Goal: Transaction & Acquisition: Download file/media

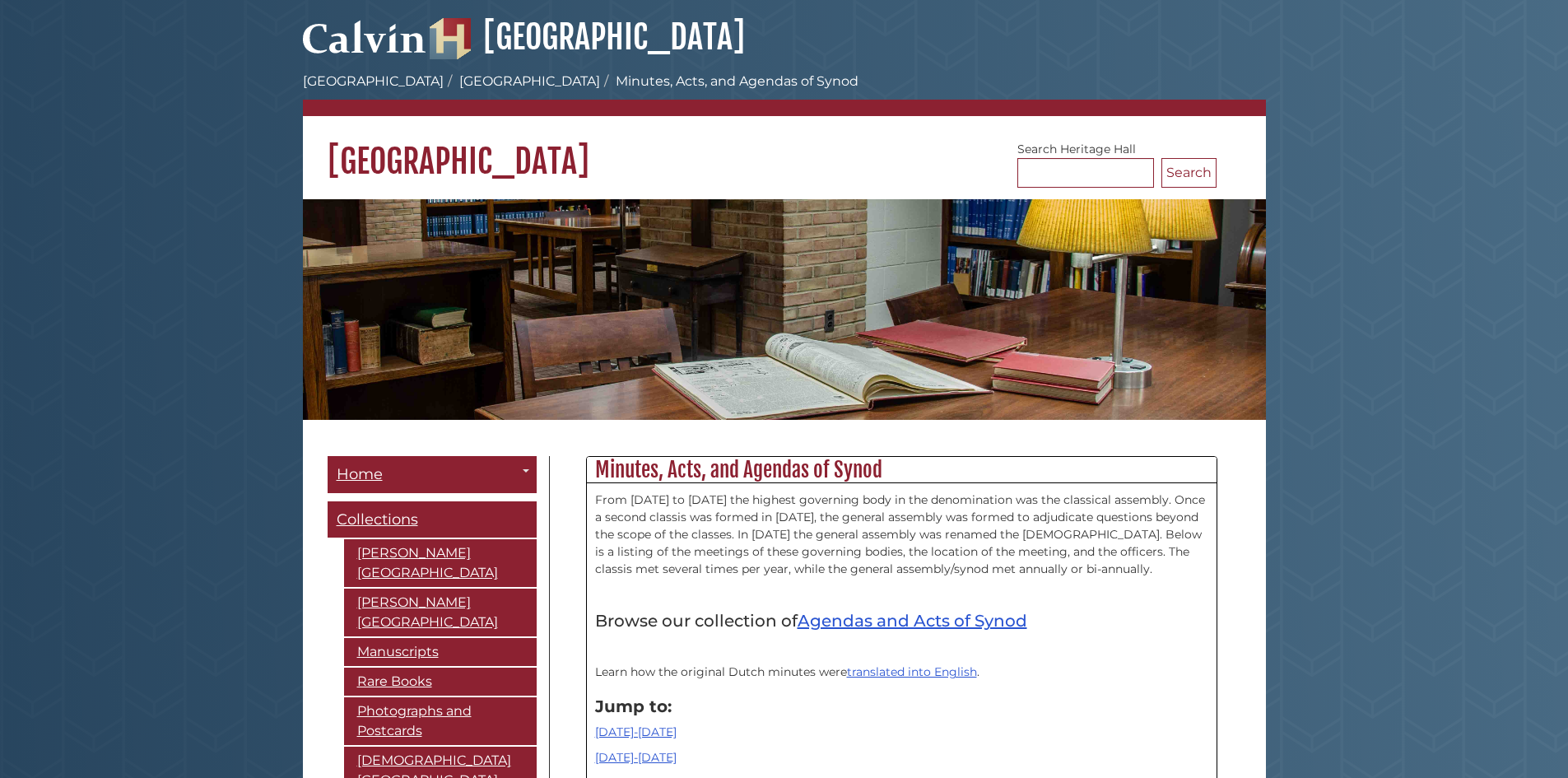
scroll to position [20201, 0]
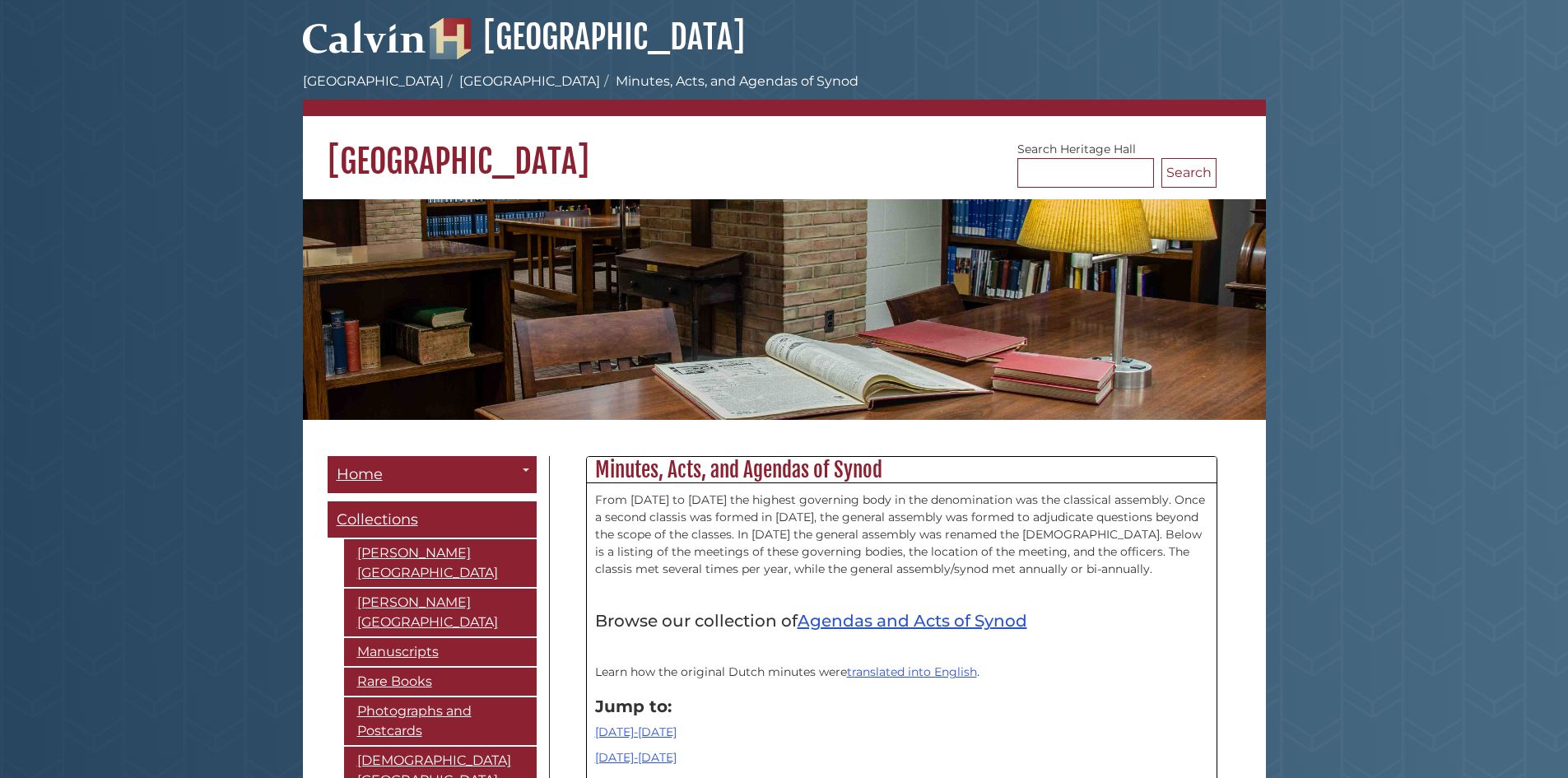
scroll to position [20201, 0]
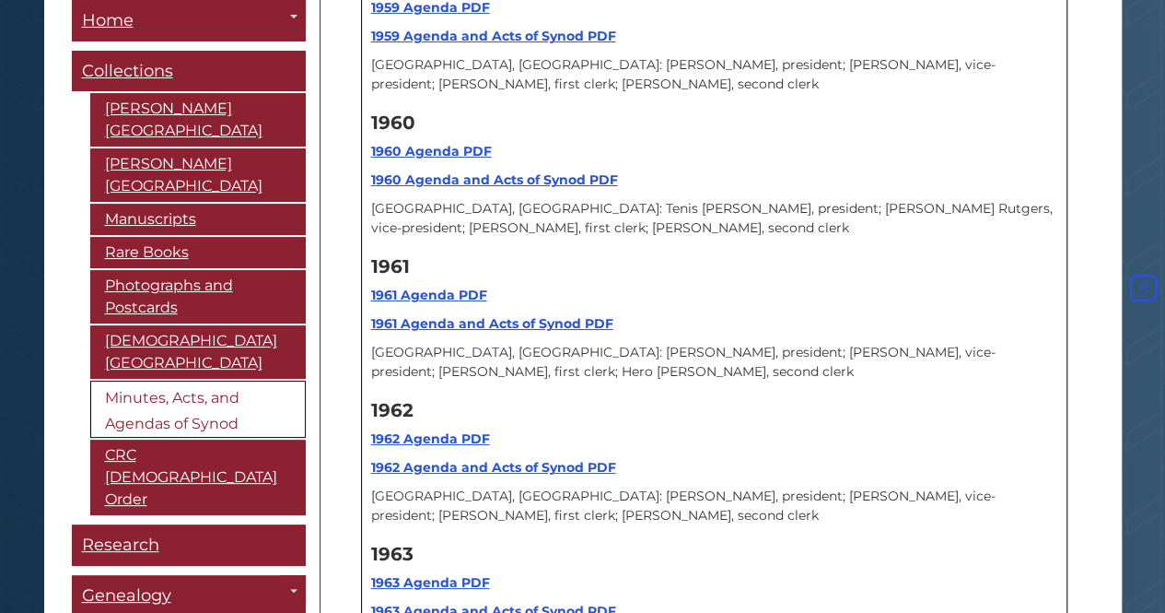
scroll to position [10229, 0]
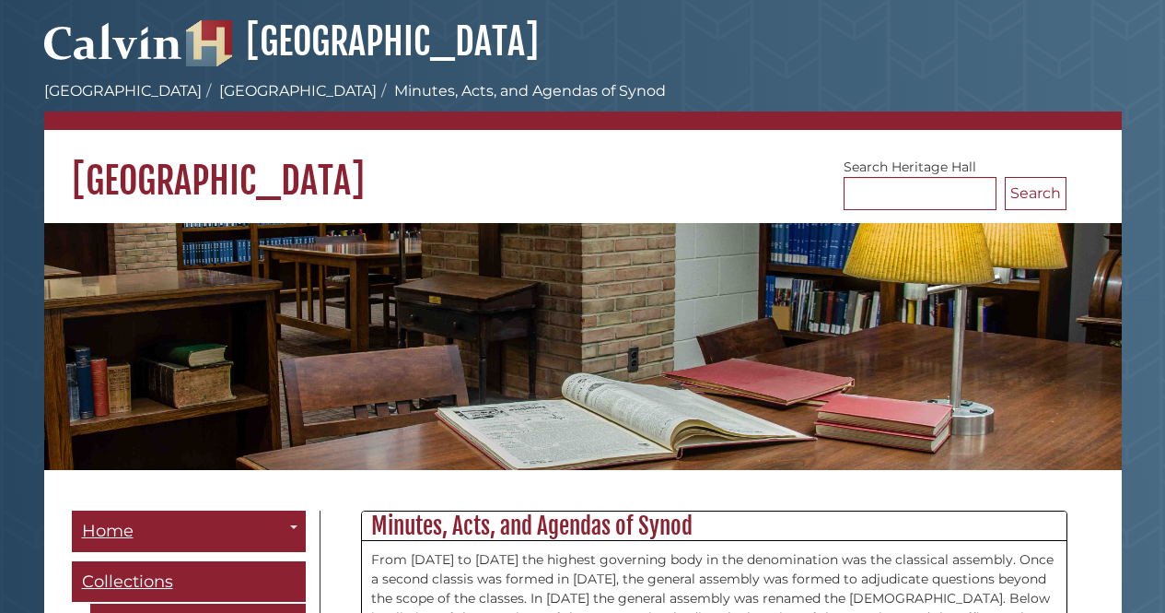
scroll to position [10229, 0]
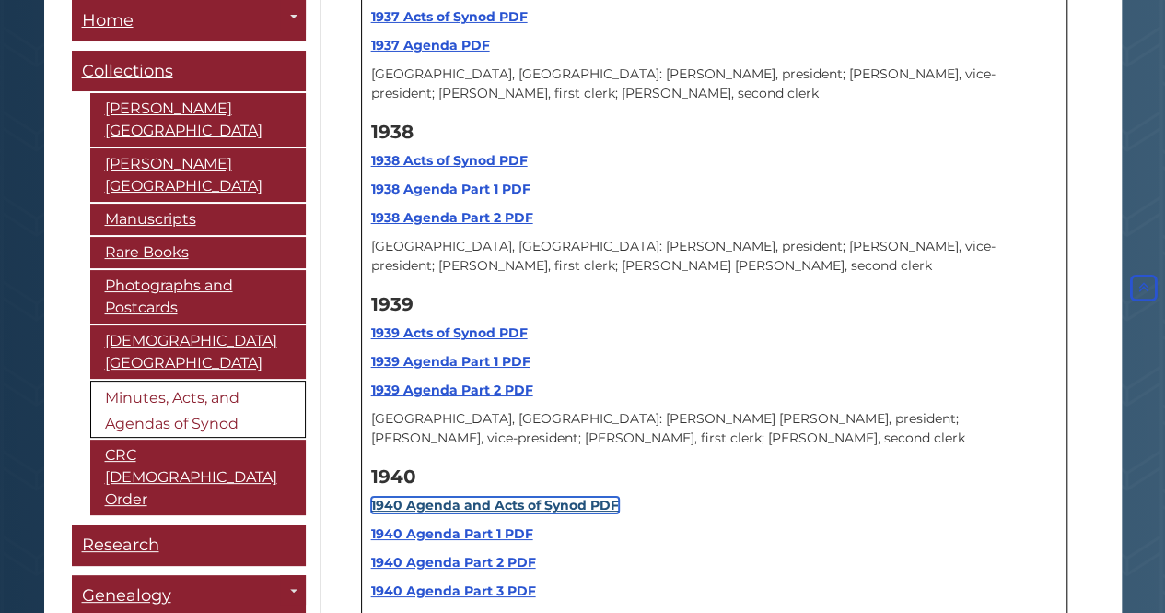
click at [450, 497] on strong "1940 Agenda and Acts of Synod PDF" at bounding box center [495, 505] width 248 height 17
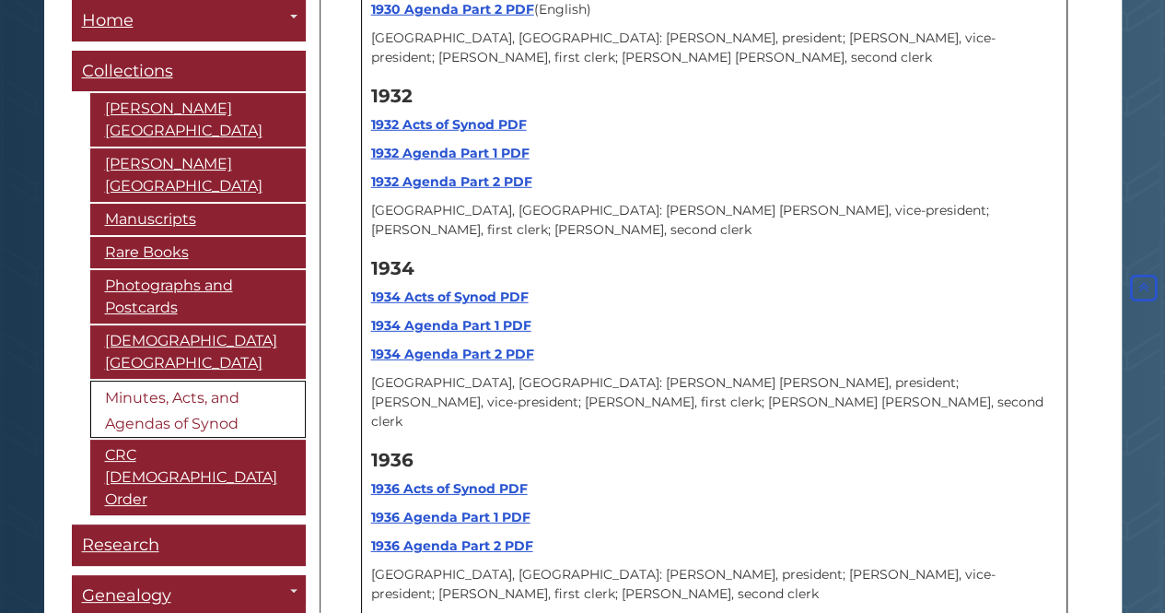
scroll to position [9585, 0]
click at [441, 481] on strong "1936 Acts of Synod PDF" at bounding box center [449, 489] width 157 height 17
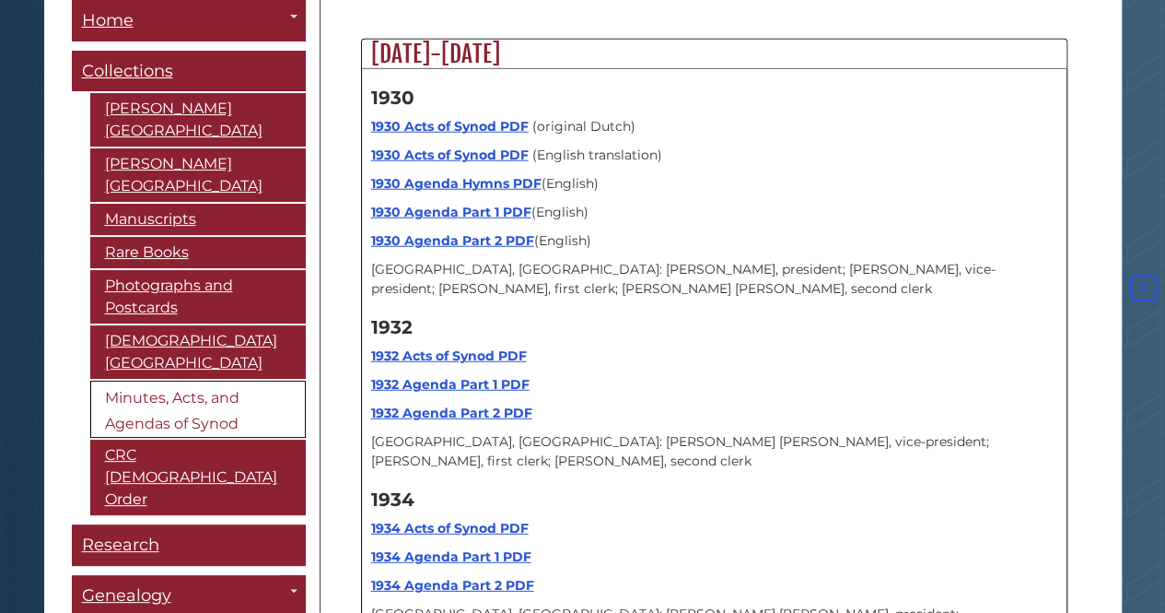
scroll to position [9308, 0]
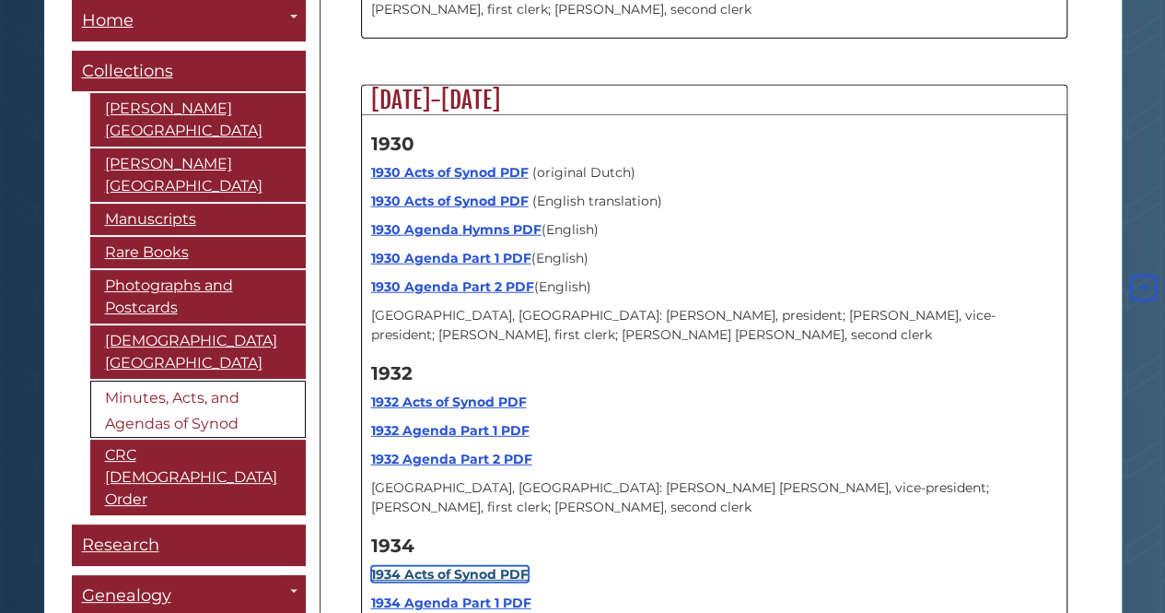
click at [446, 566] on strong "1934 Acts of Synod PDF" at bounding box center [450, 574] width 158 height 17
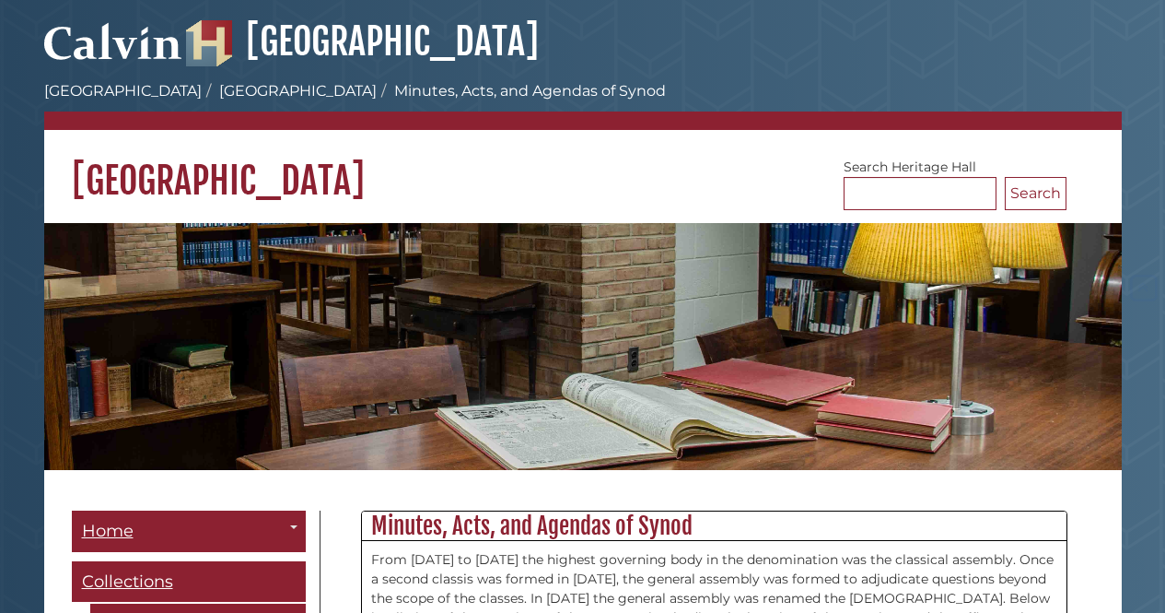
scroll to position [9308, 0]
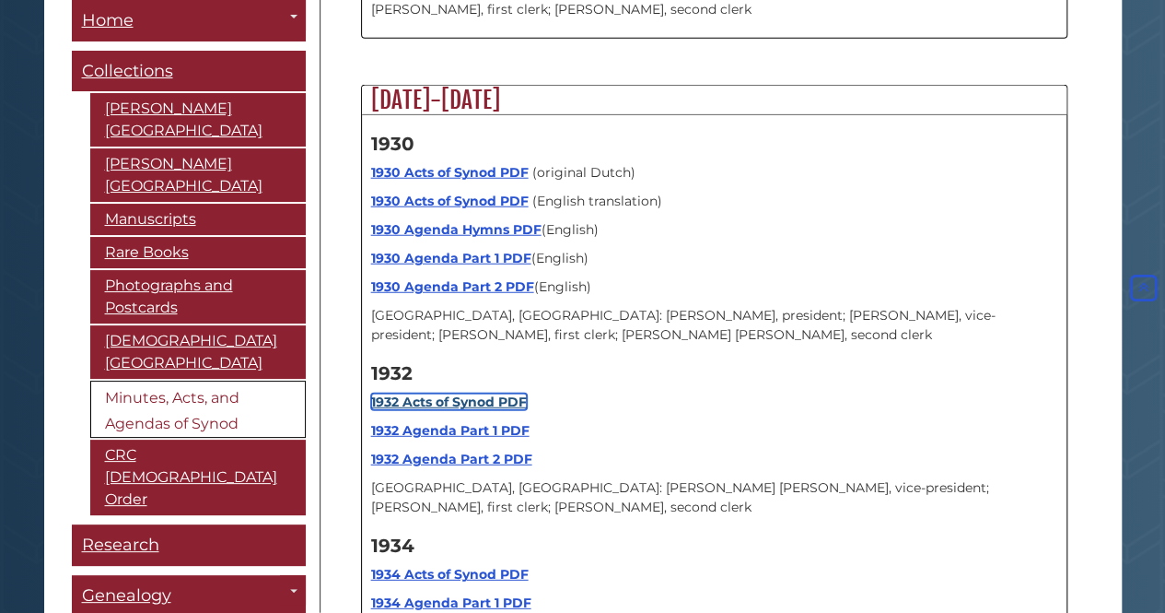
click at [464, 393] on strong "1932 Acts of Synod PDF" at bounding box center [449, 401] width 156 height 17
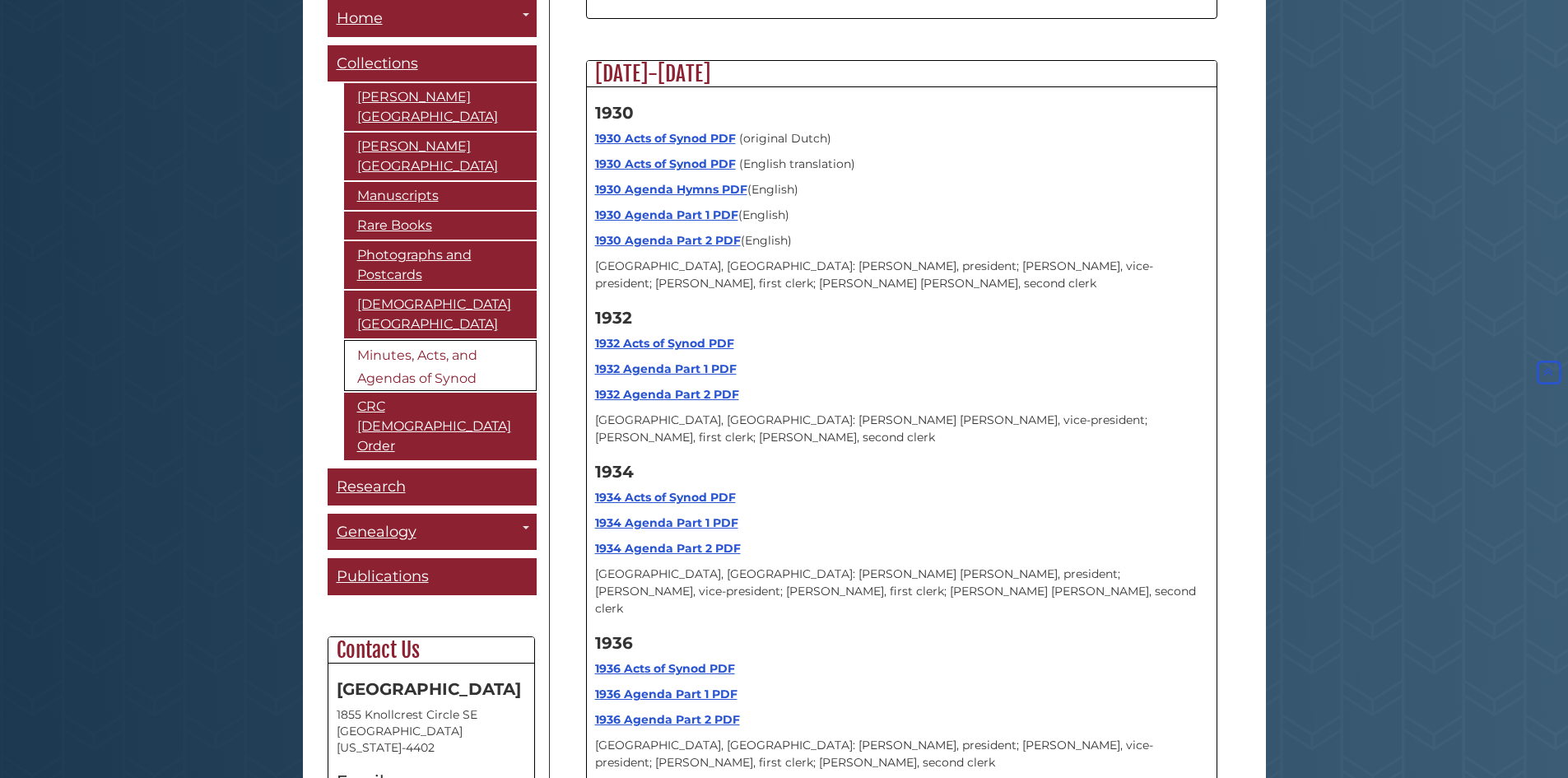
scroll to position [8359, 0]
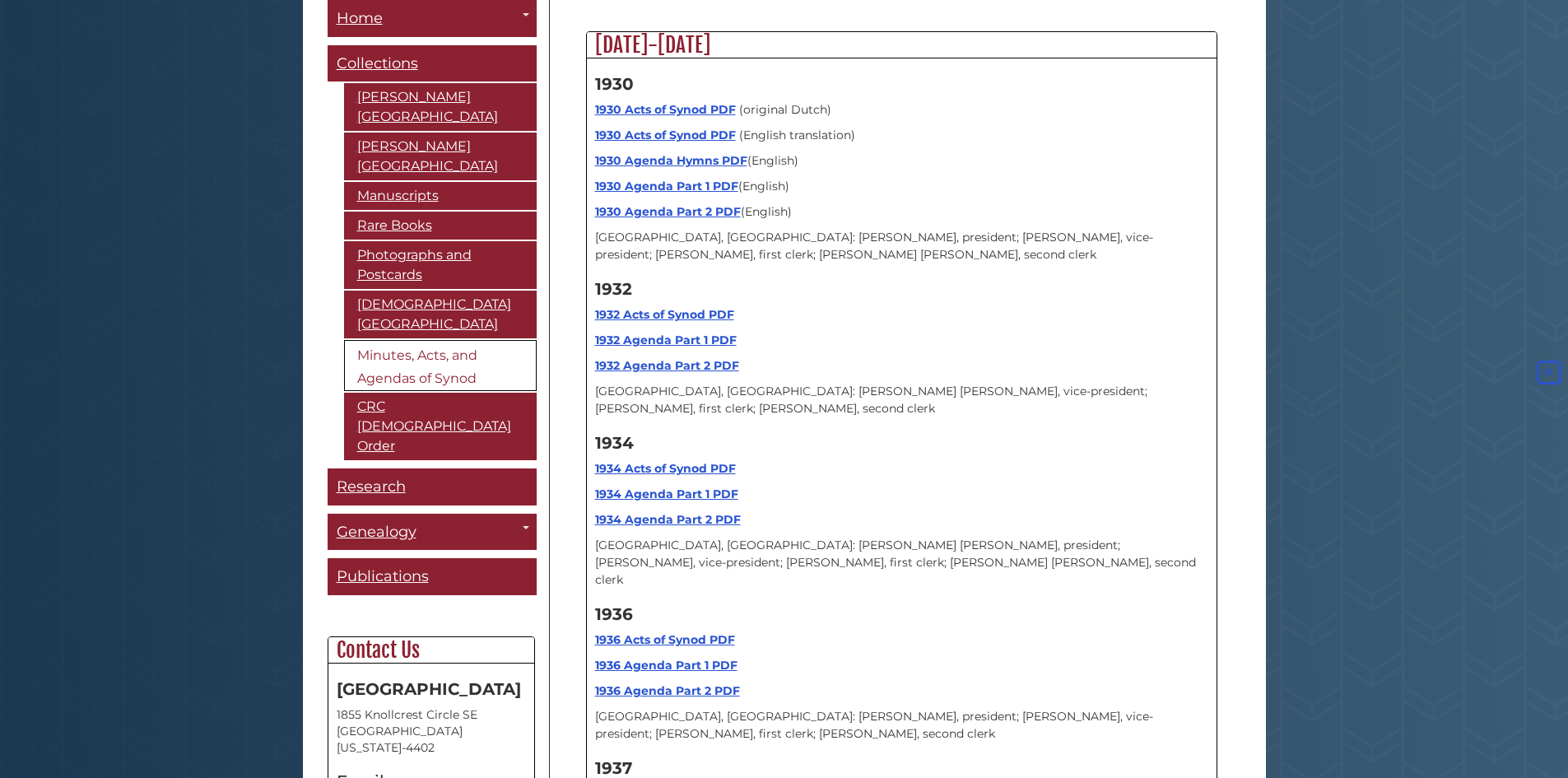
click at [684, 777] on strong "1937 Acts of Synod PDF" at bounding box center [665, 793] width 140 height 15
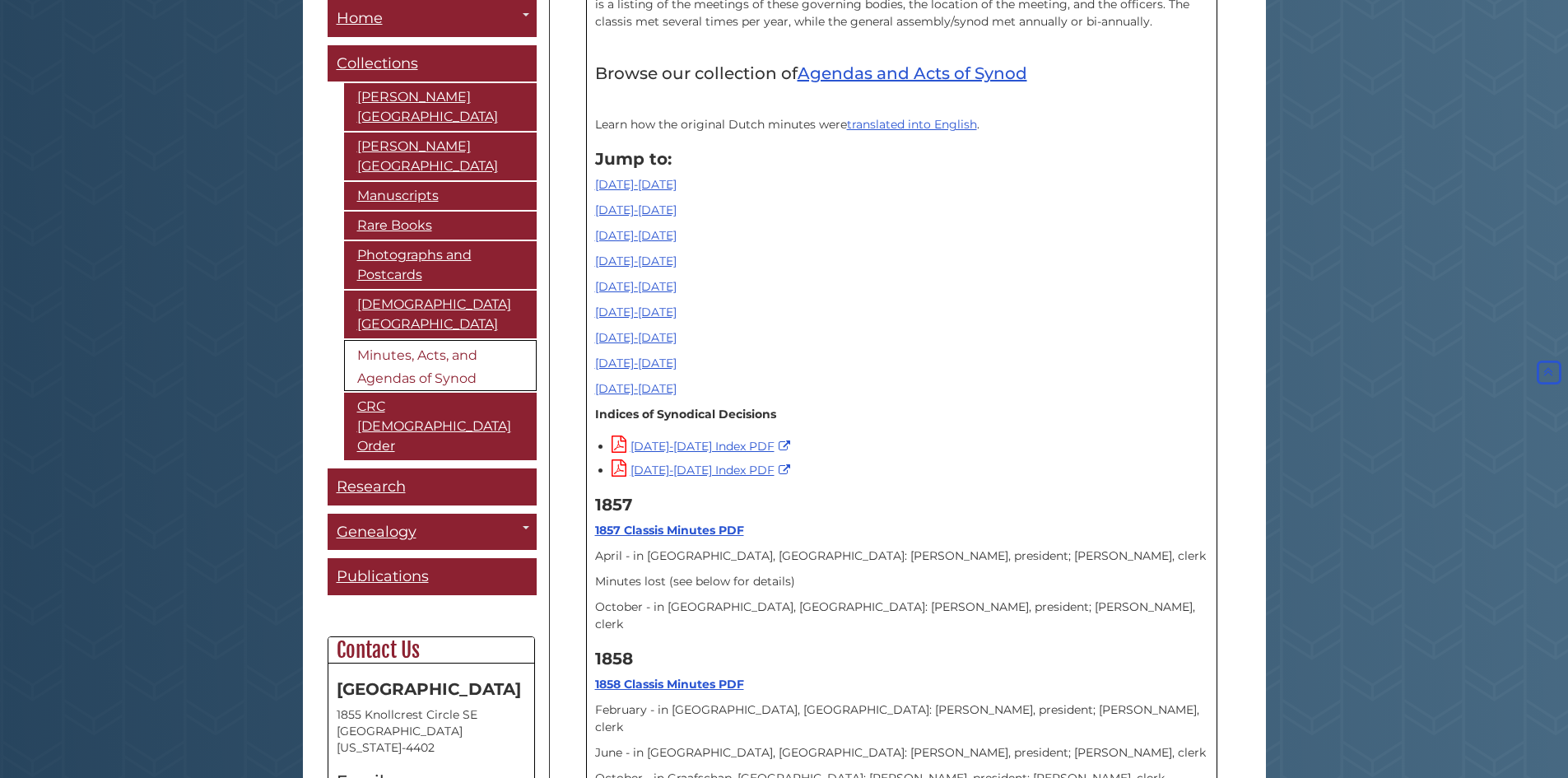
scroll to position [20341, 0]
